Goal: Download file/media

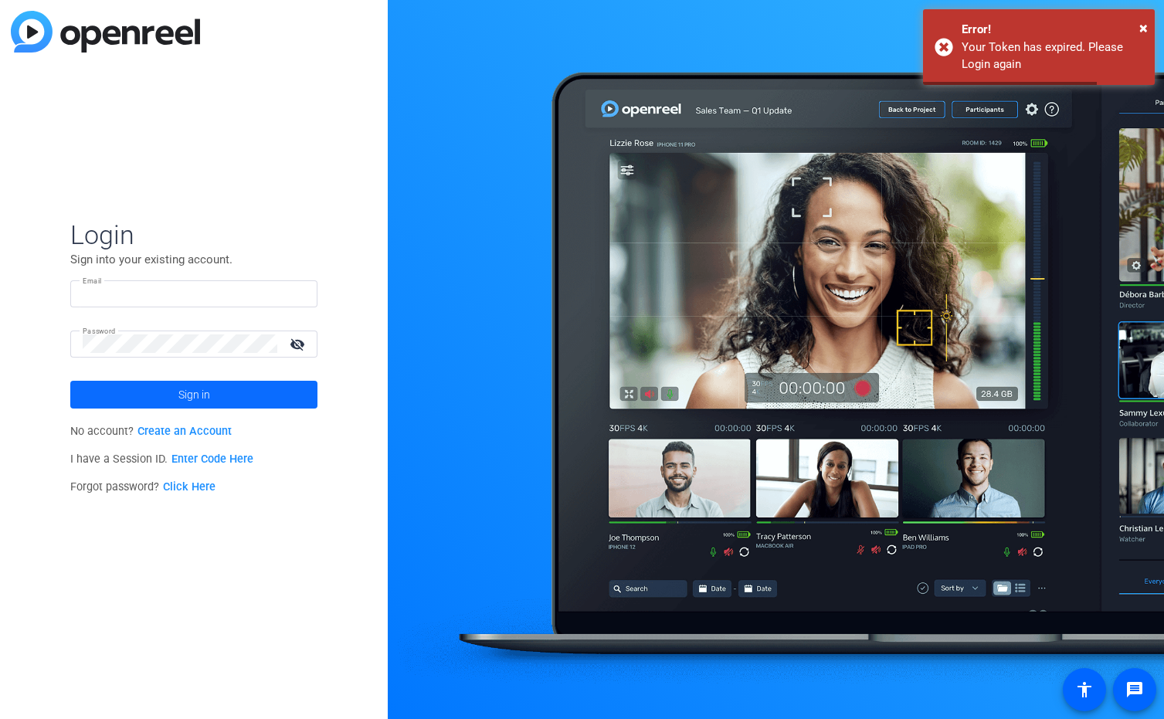
type input "[EMAIL_ADDRESS][DOMAIN_NAME]"
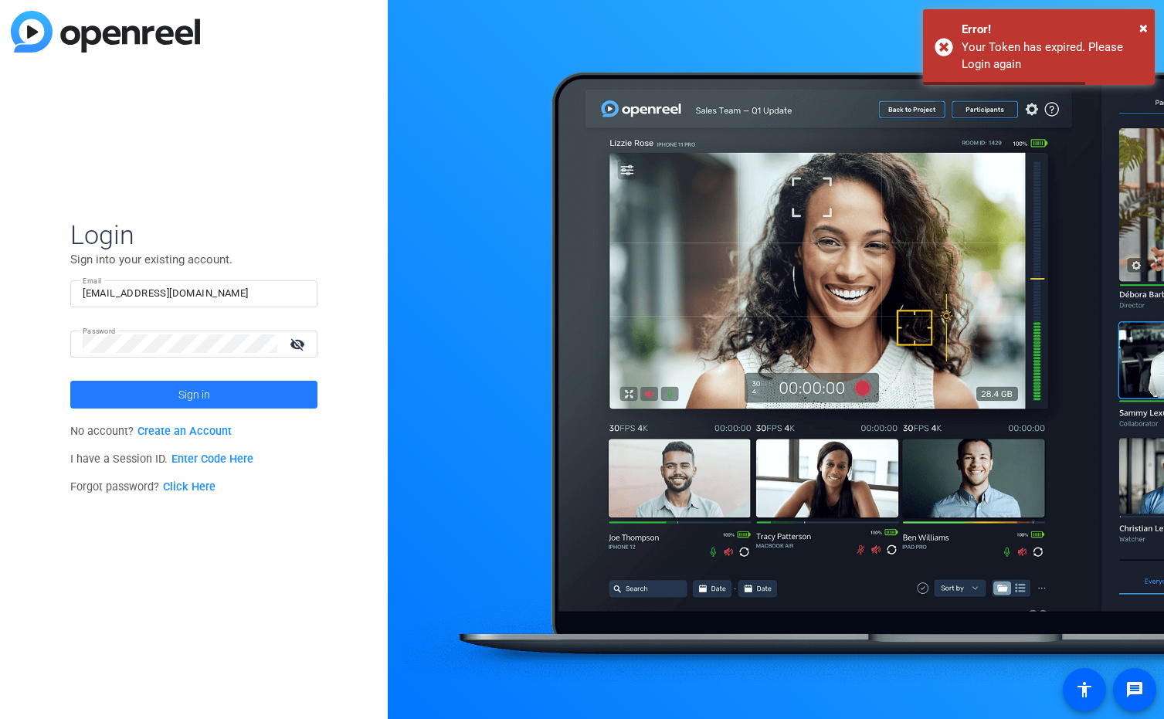
click at [151, 389] on span at bounding box center [193, 394] width 247 height 37
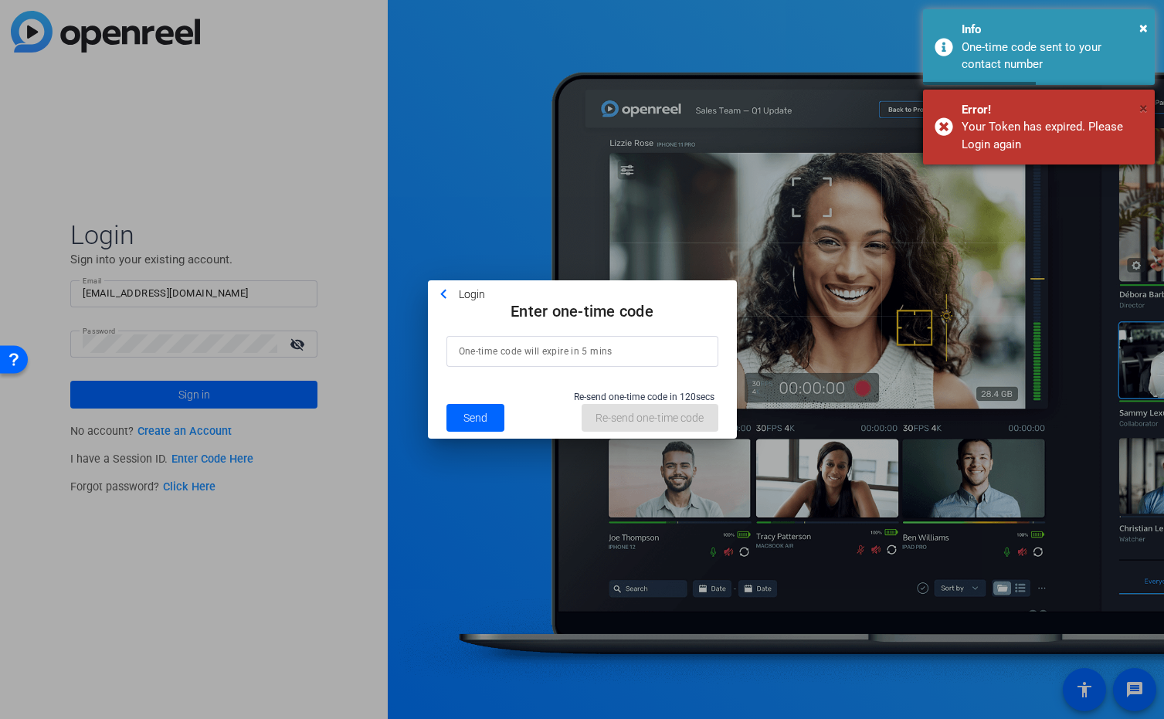
click at [1143, 107] on span "×" at bounding box center [1144, 108] width 8 height 19
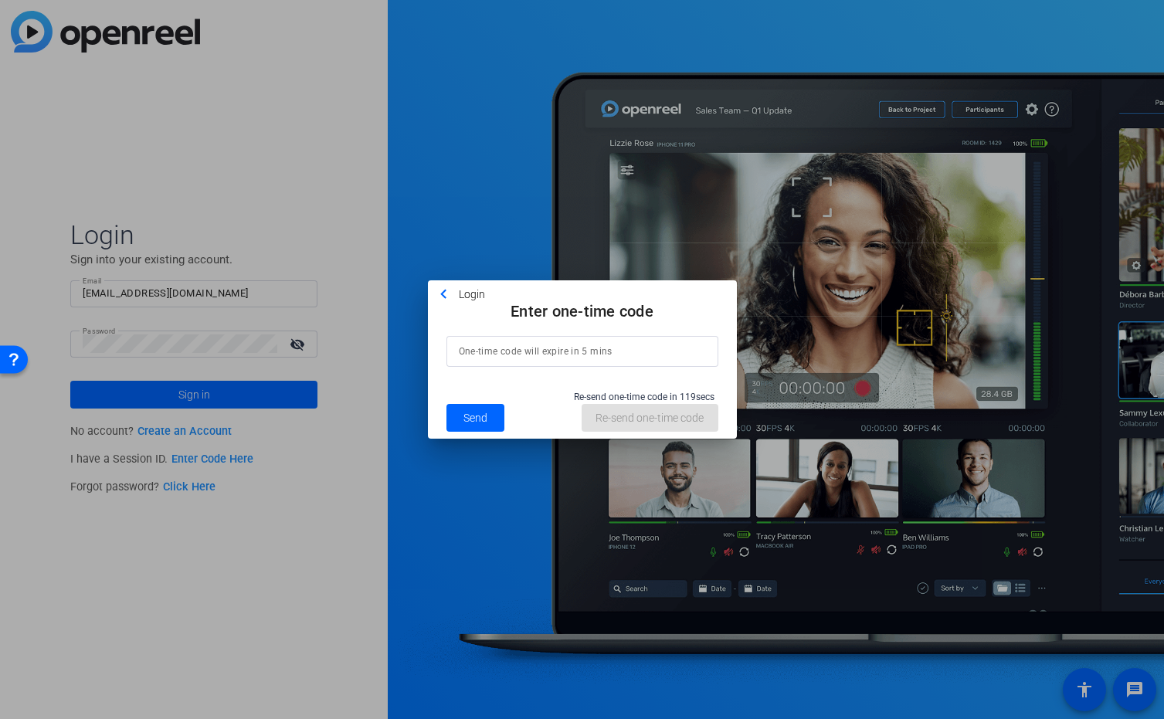
click at [560, 362] on div at bounding box center [582, 351] width 247 height 31
click at [562, 339] on div at bounding box center [582, 351] width 247 height 31
click at [552, 347] on input at bounding box center [582, 351] width 247 height 19
type input "712769"
click at [494, 429] on span at bounding box center [476, 417] width 59 height 37
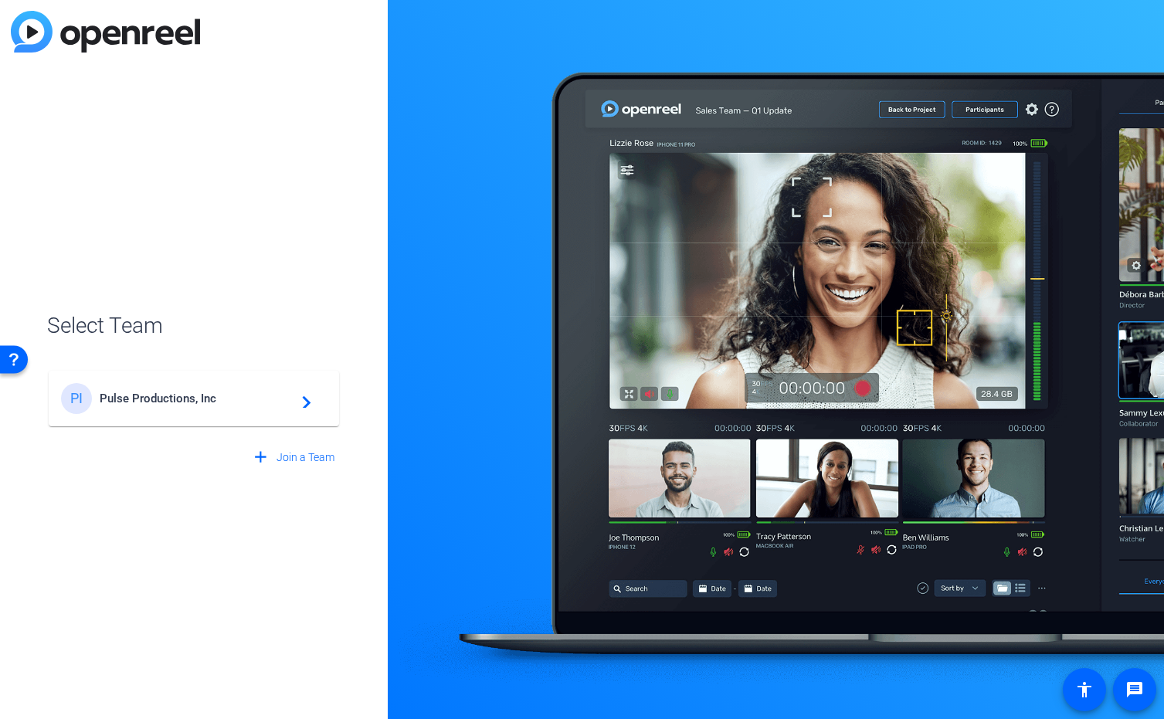
drag, startPoint x: 426, startPoint y: 440, endPoint x: 417, endPoint y: 440, distance: 8.5
click at [423, 440] on div at bounding box center [776, 359] width 776 height 719
click at [253, 386] on div "PI Pulse Productions, Inc navigate_next" at bounding box center [194, 398] width 266 height 31
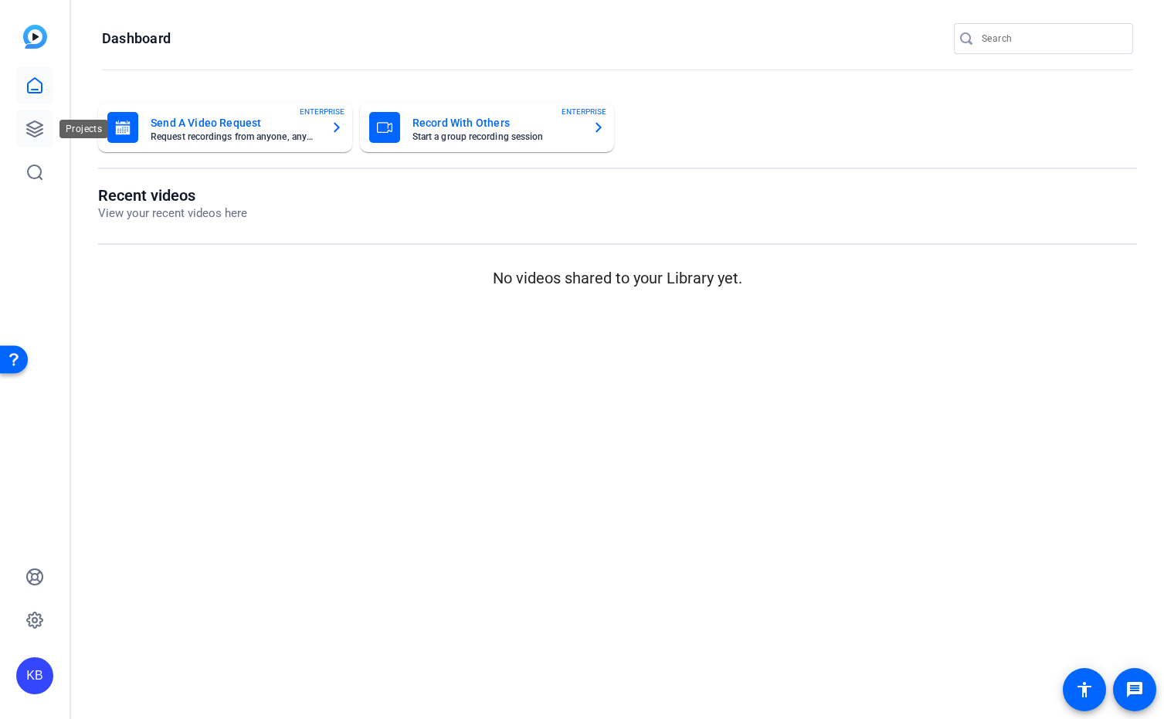
click at [38, 130] on icon at bounding box center [34, 128] width 15 height 15
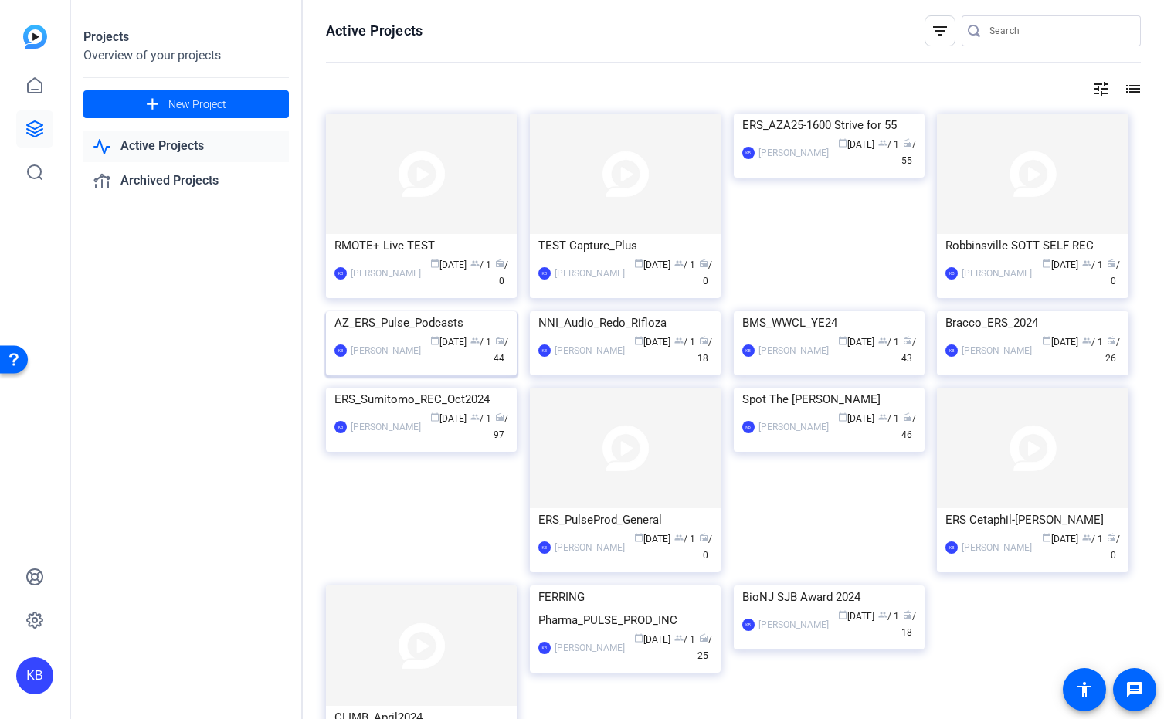
click at [438, 311] on img at bounding box center [421, 311] width 191 height 0
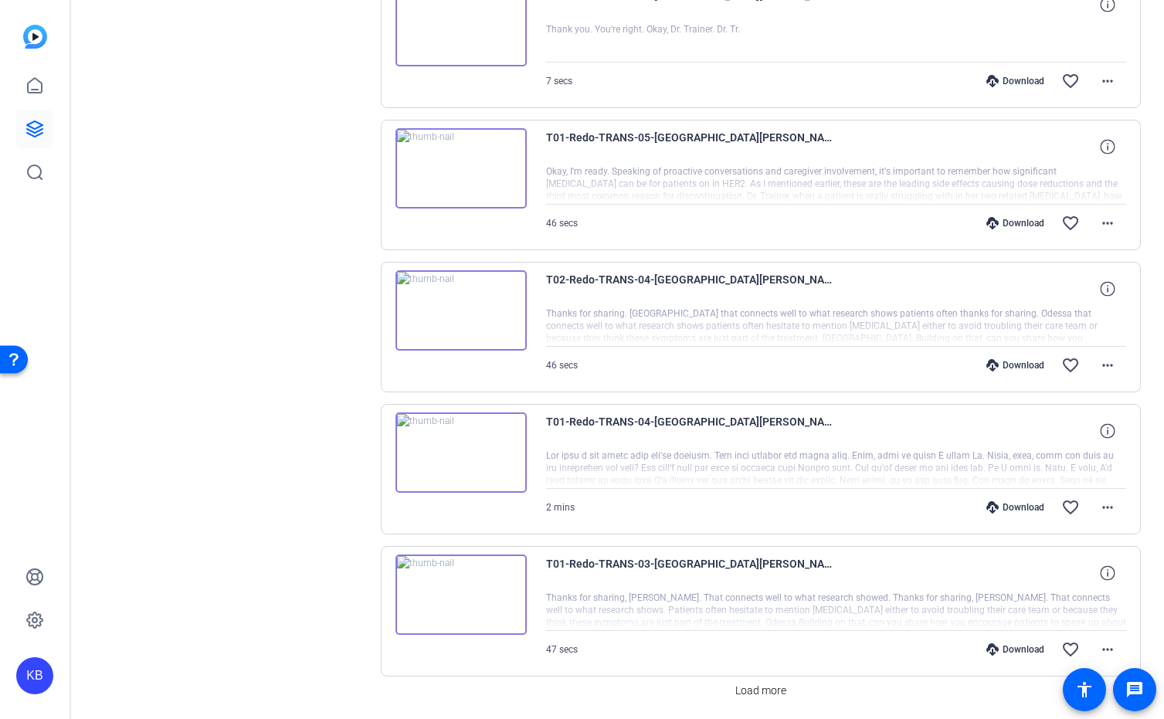
scroll to position [990, 0]
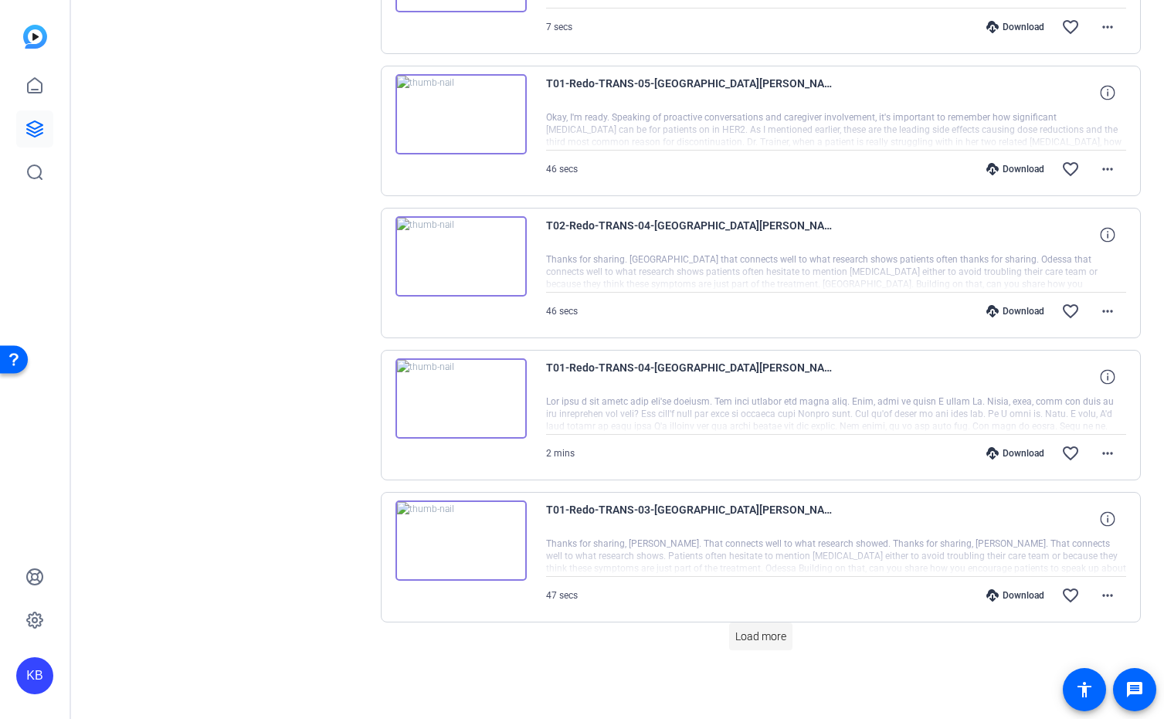
click at [747, 638] on span "Load more" at bounding box center [761, 637] width 51 height 16
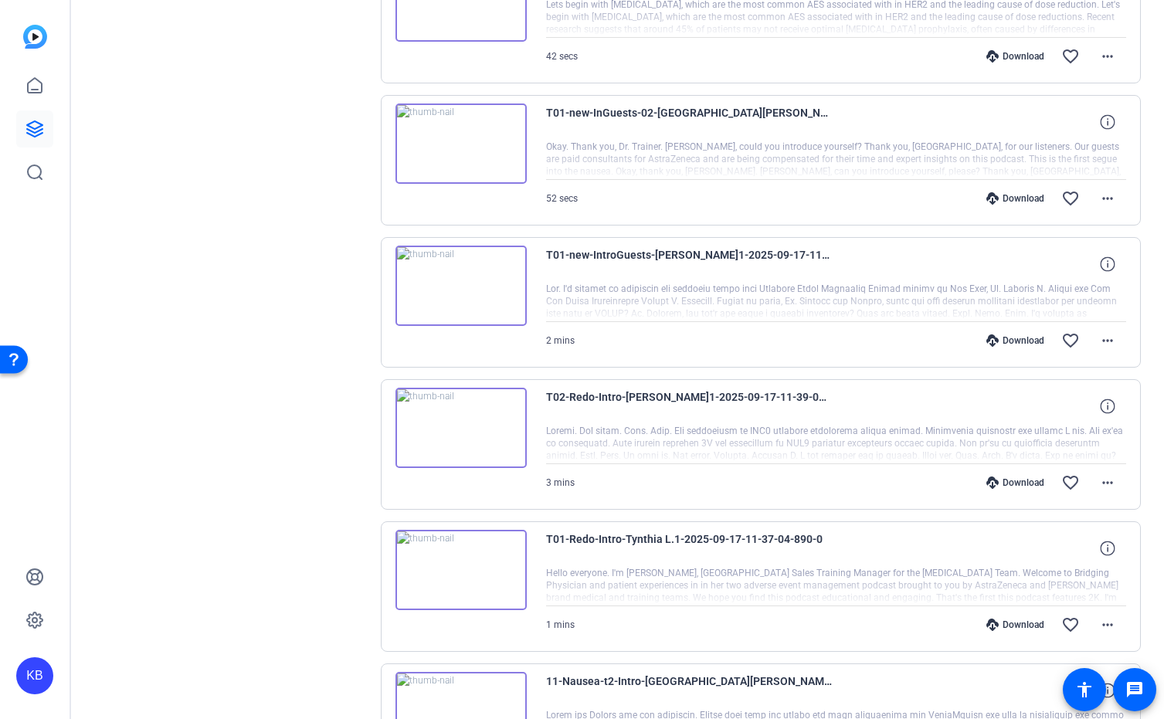
scroll to position [1815, 0]
click at [1029, 338] on div "Download" at bounding box center [1015, 339] width 73 height 12
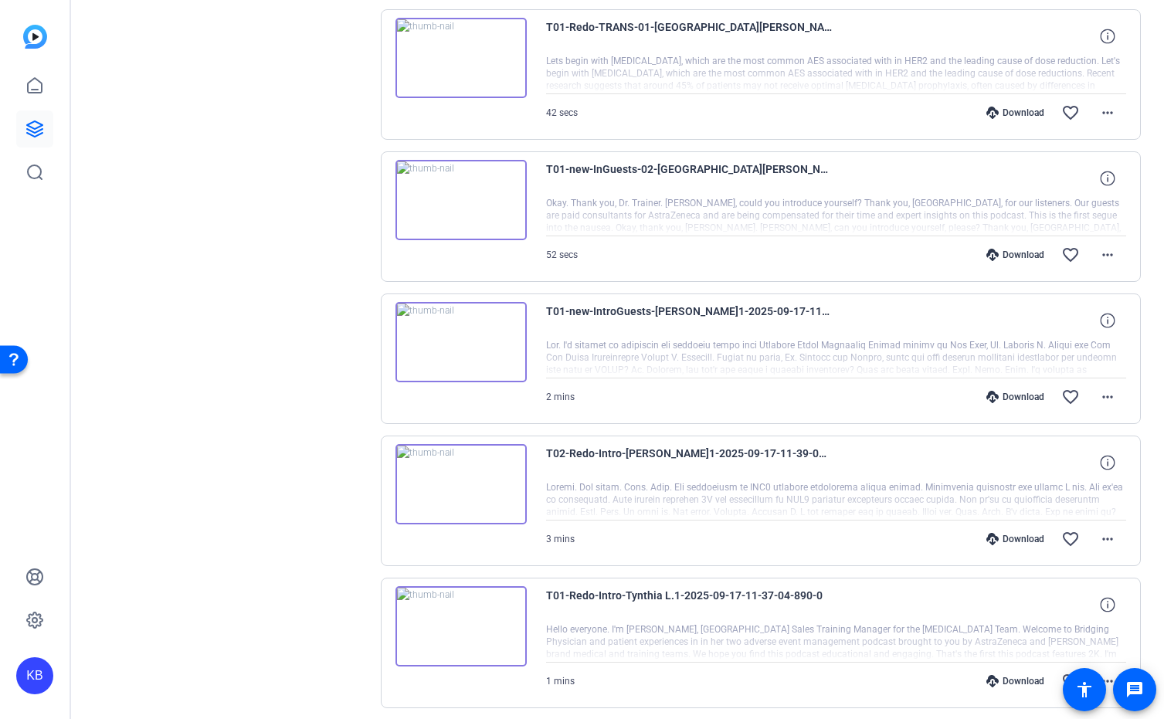
scroll to position [1748, 0]
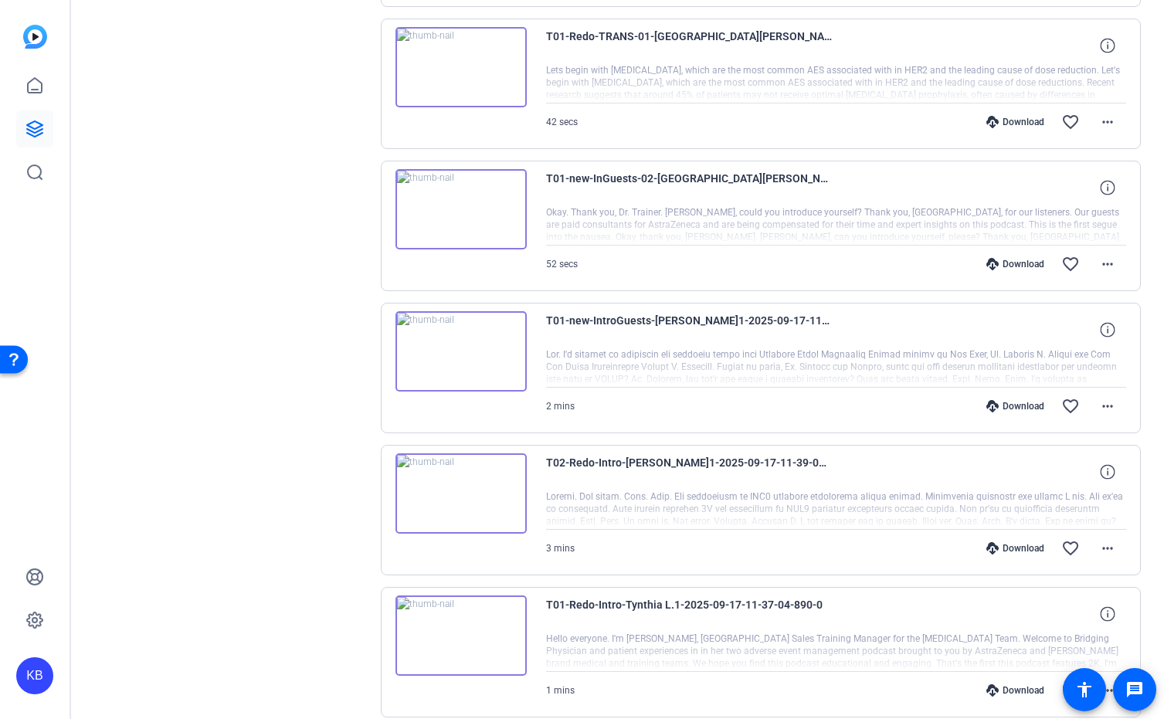
click at [1028, 259] on div "Download" at bounding box center [1015, 264] width 73 height 12
